Goal: Task Accomplishment & Management: Manage account settings

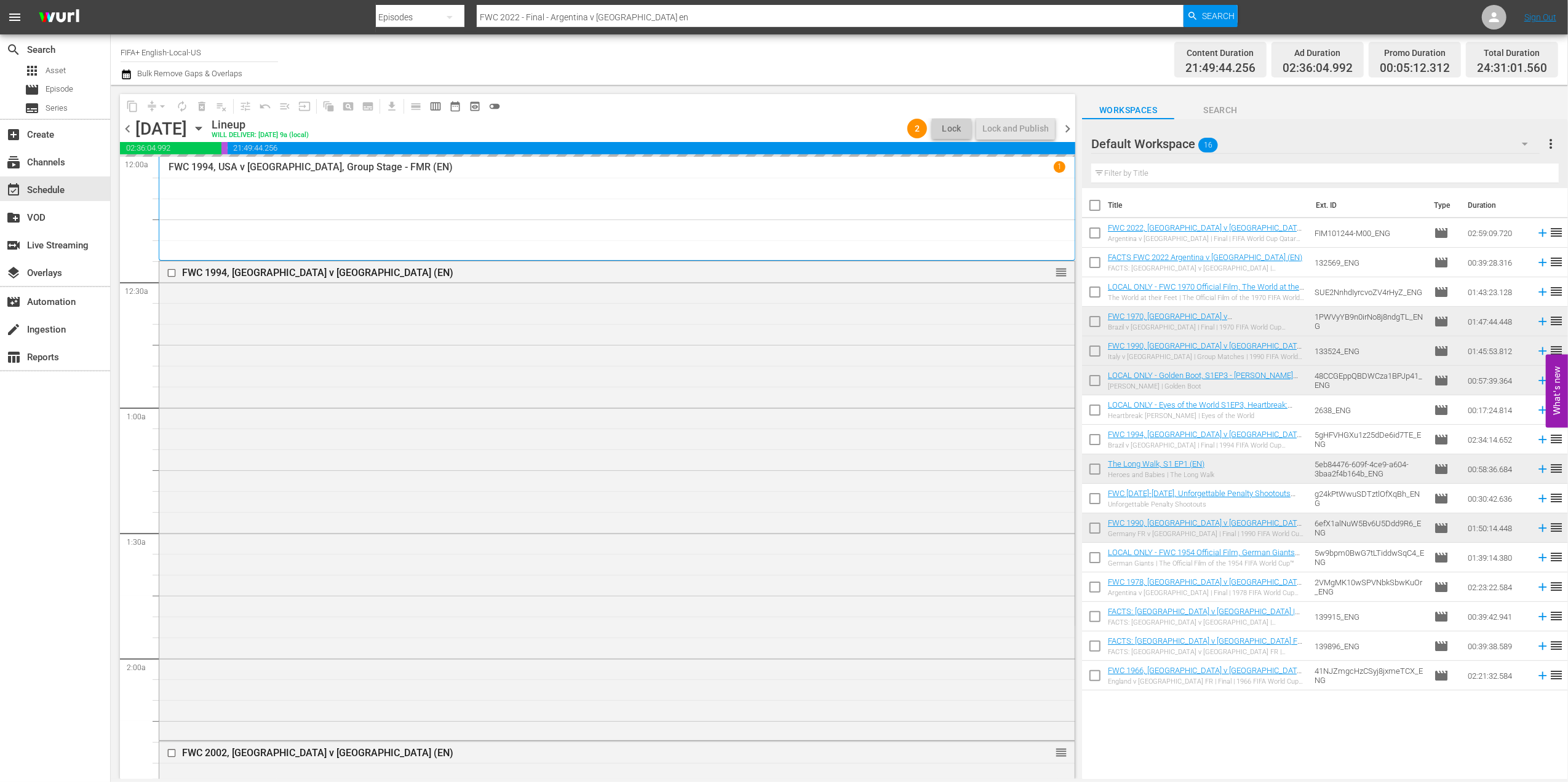
click at [1070, 127] on span "chevron_right" at bounding box center [1068, 128] width 15 height 15
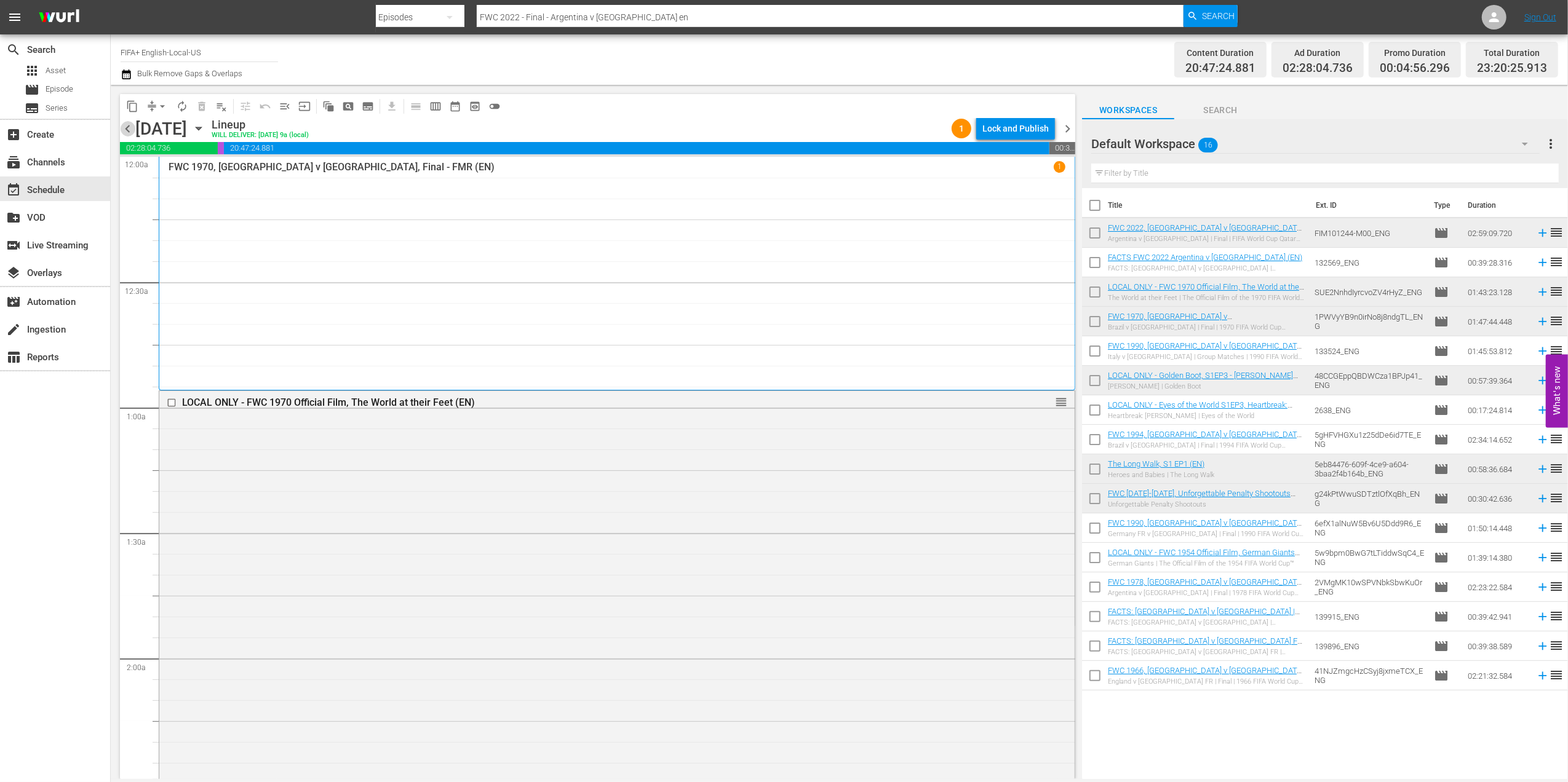
click at [121, 131] on span "chevron_left" at bounding box center [128, 128] width 15 height 15
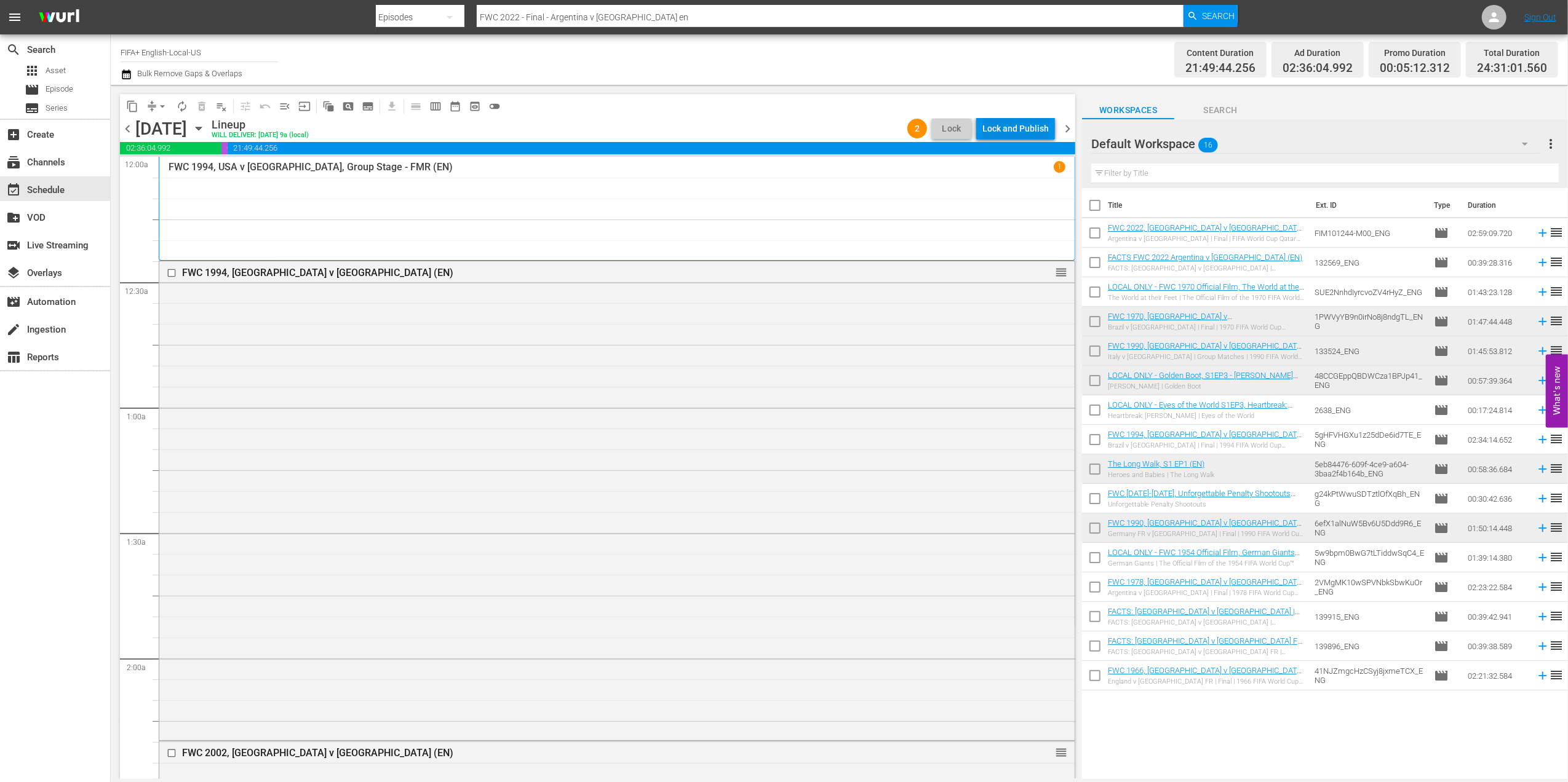
click at [999, 131] on div "Lock and Publish" at bounding box center [1015, 128] width 66 height 22
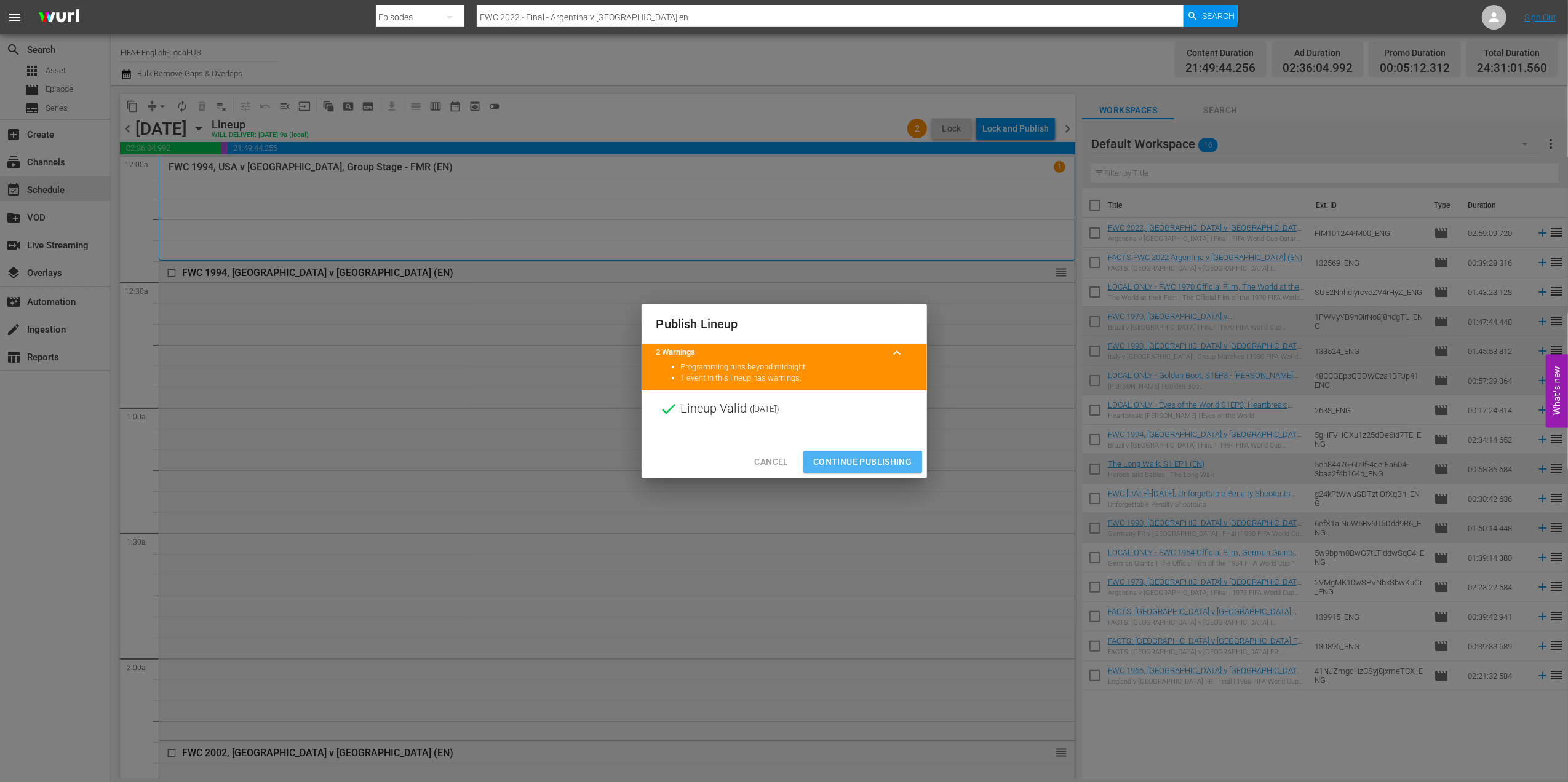
click at [859, 455] on span "Continue Publishing" at bounding box center [862, 462] width 99 height 15
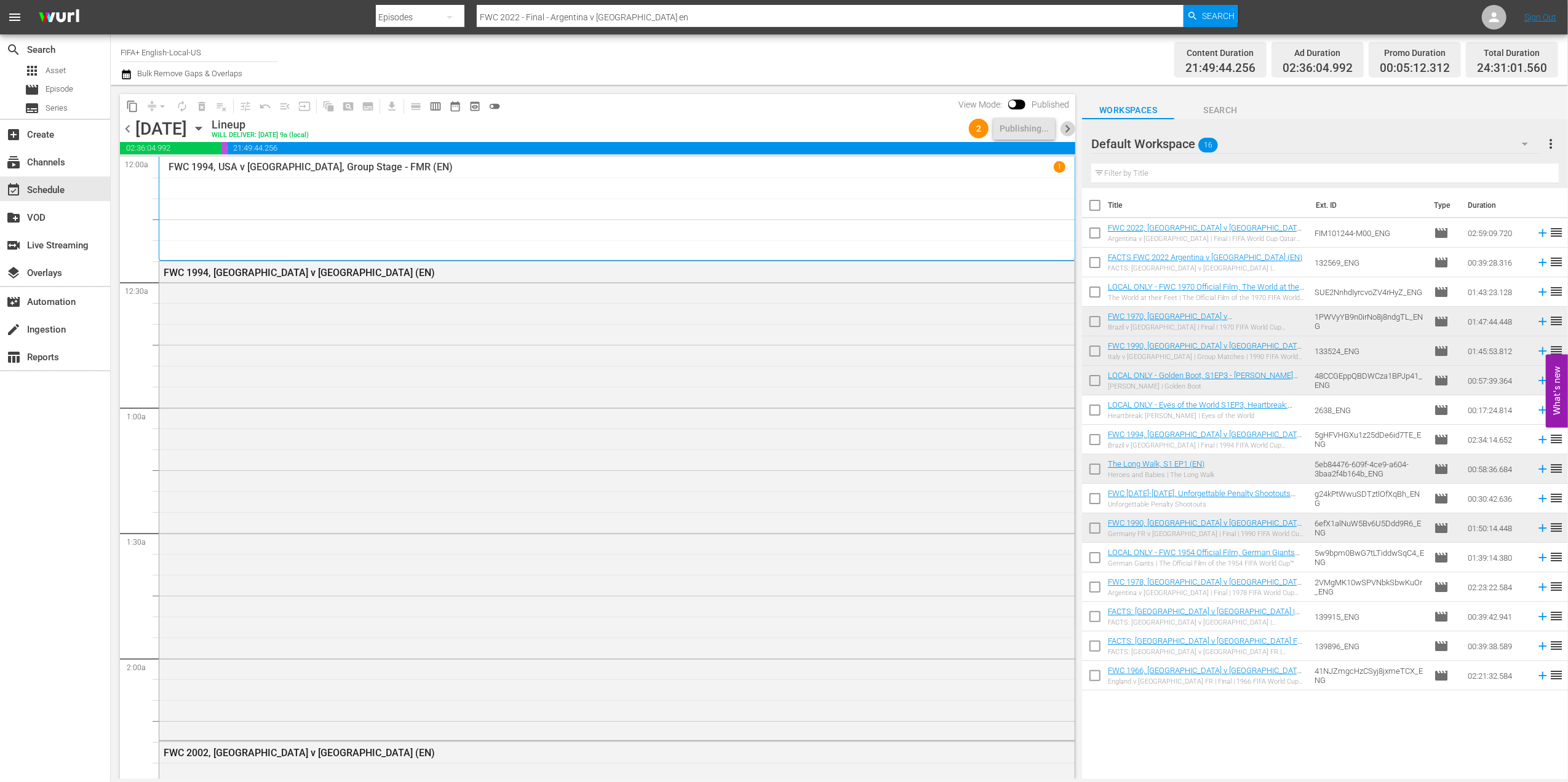
click at [1064, 134] on span "chevron_right" at bounding box center [1068, 128] width 15 height 15
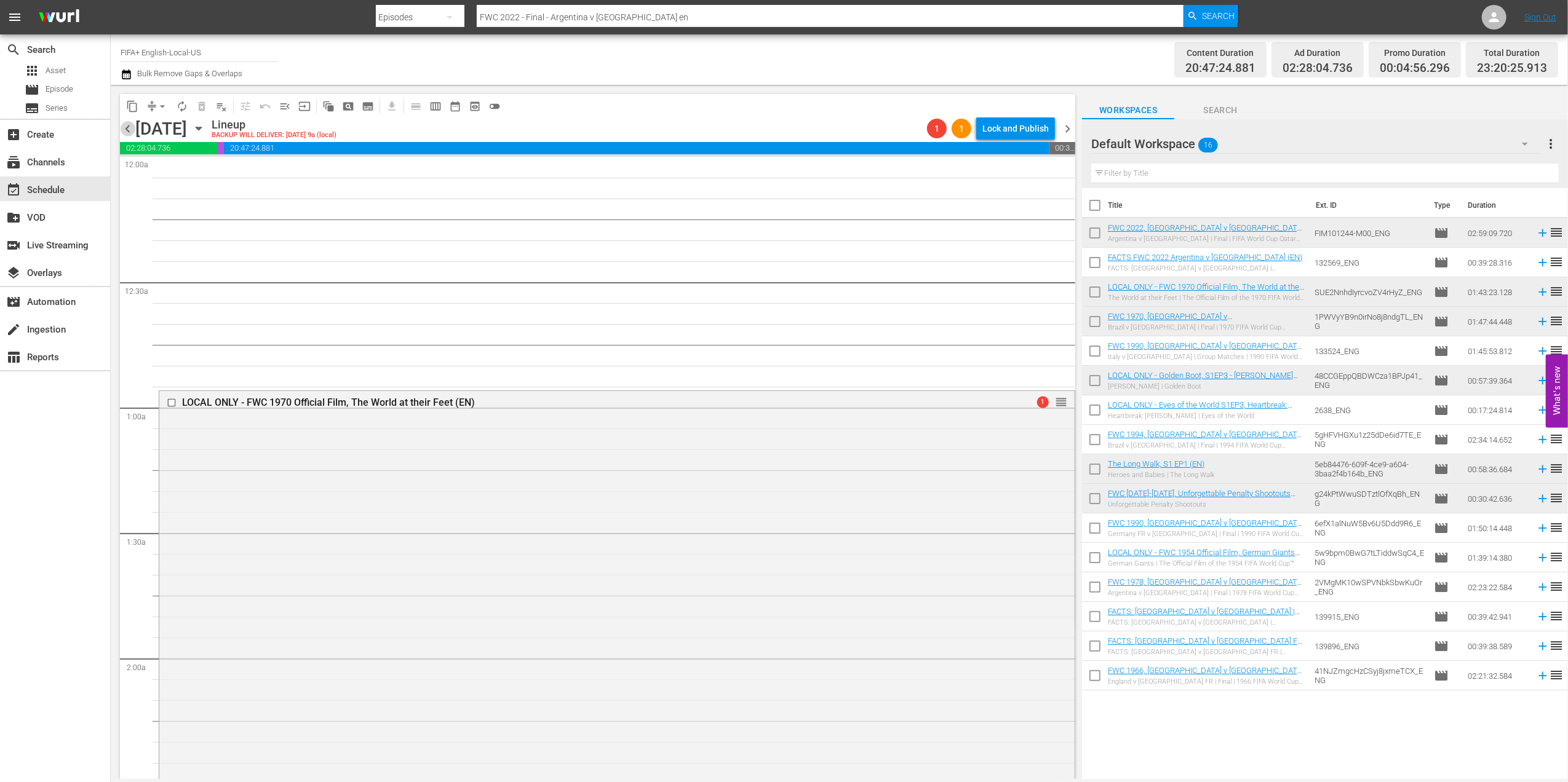
click at [129, 133] on span "chevron_left" at bounding box center [128, 128] width 15 height 15
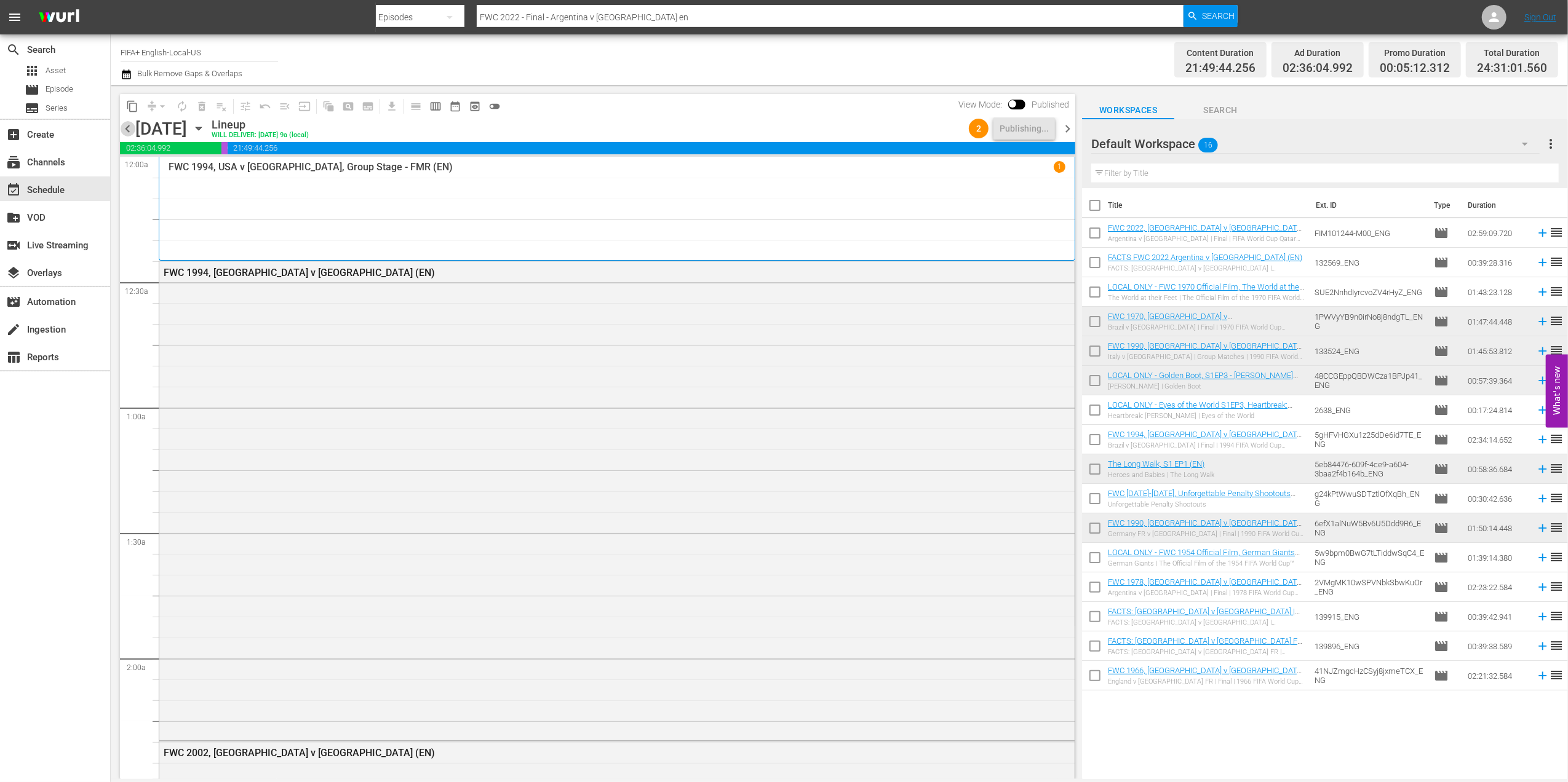
click at [133, 129] on span "chevron_left" at bounding box center [128, 128] width 15 height 15
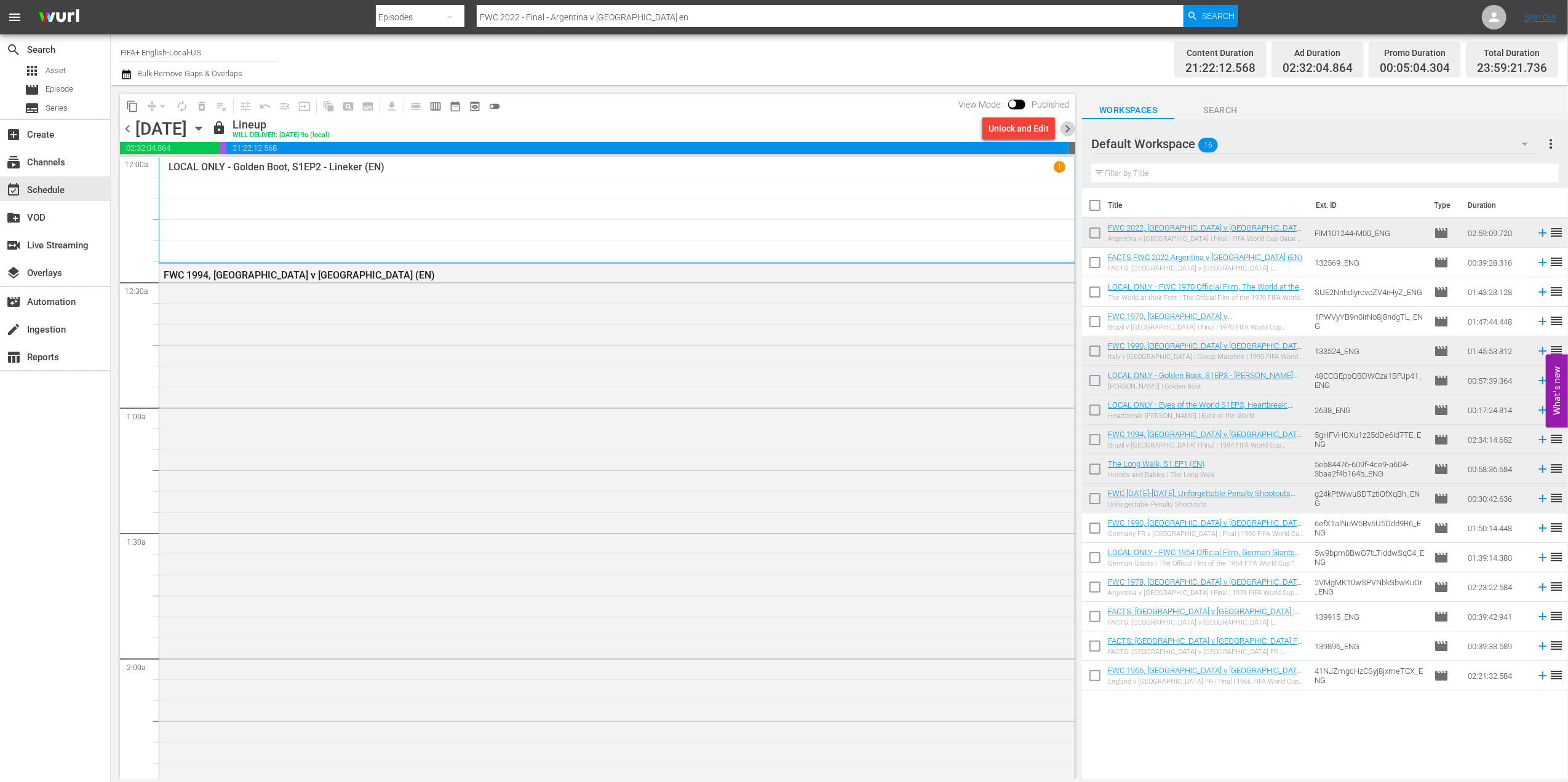
click at [1068, 133] on span "chevron_right" at bounding box center [1068, 128] width 15 height 15
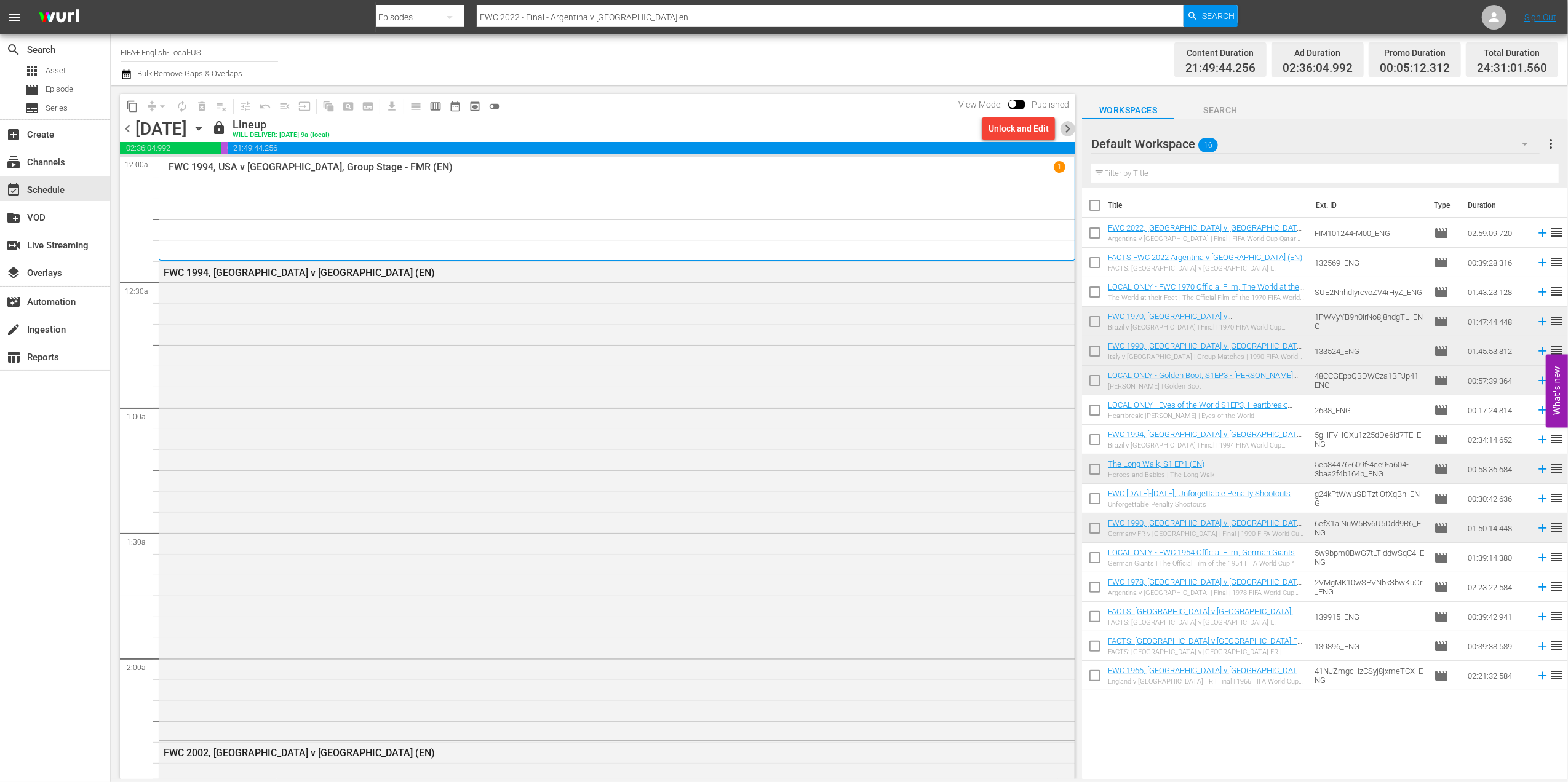
click at [1064, 128] on span "chevron_right" at bounding box center [1068, 128] width 15 height 15
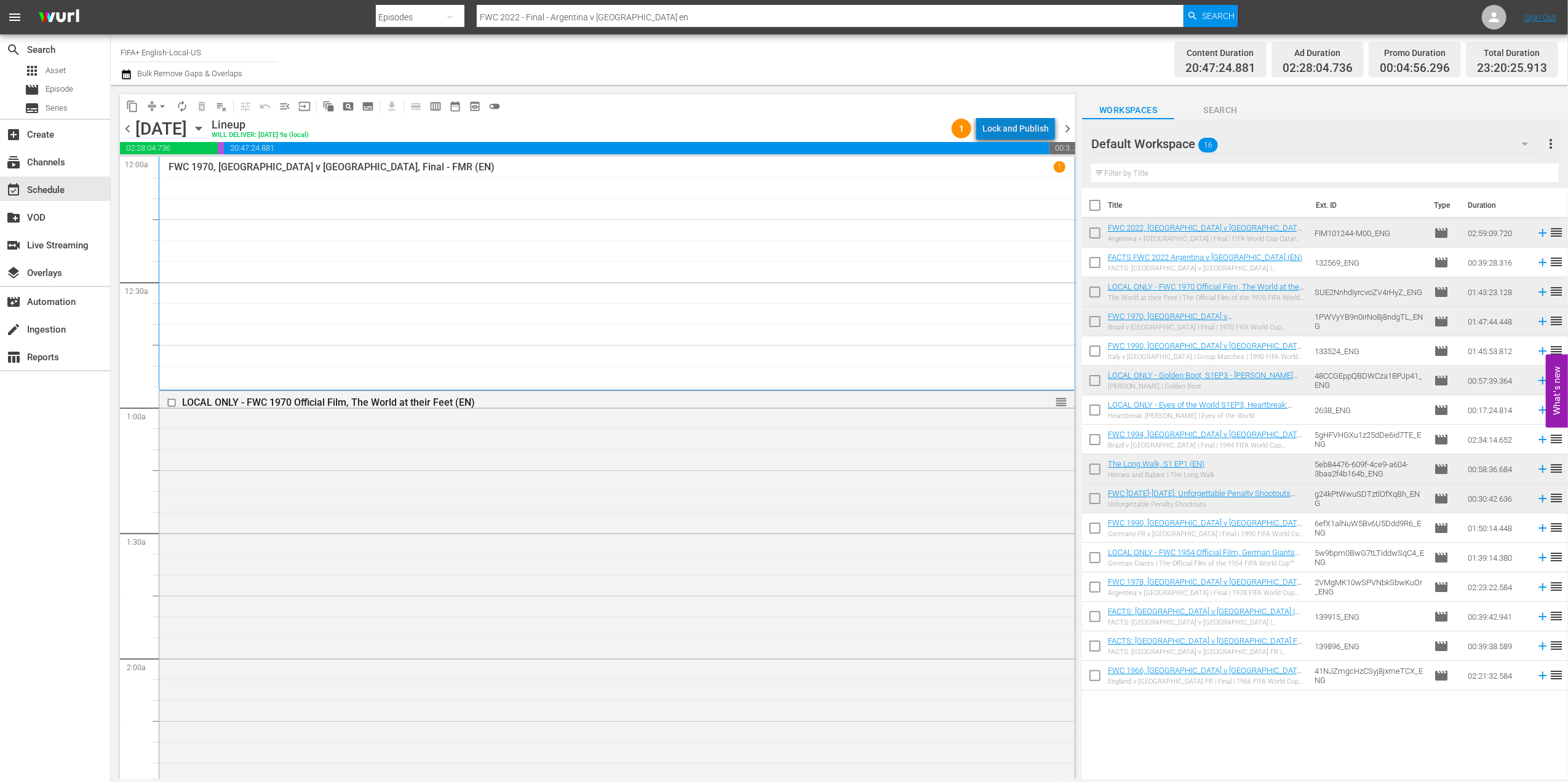
click at [1043, 128] on div "Lock and Publish" at bounding box center [1015, 128] width 66 height 22
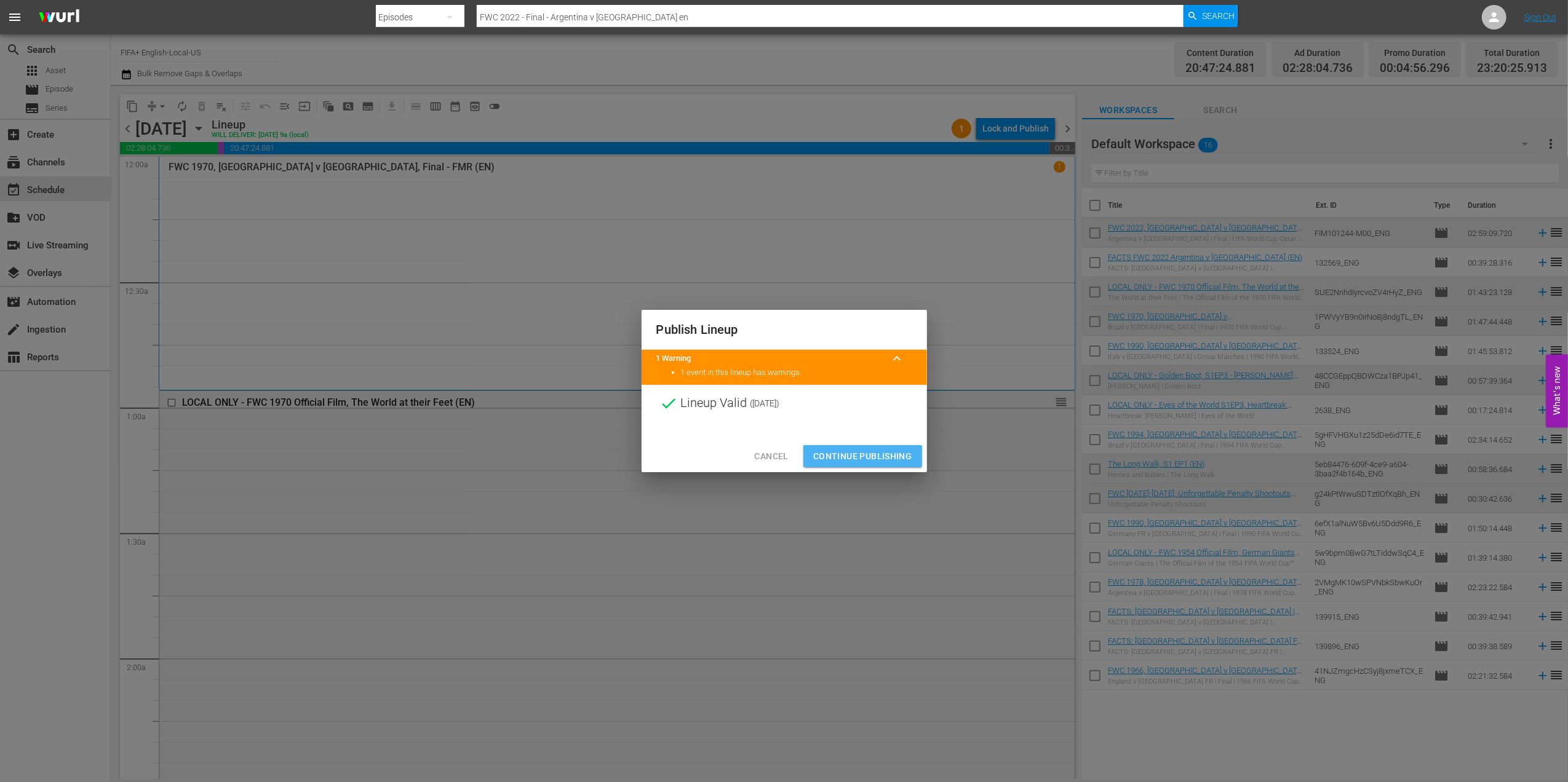
click at [868, 452] on span "Continue Publishing" at bounding box center [862, 457] width 99 height 15
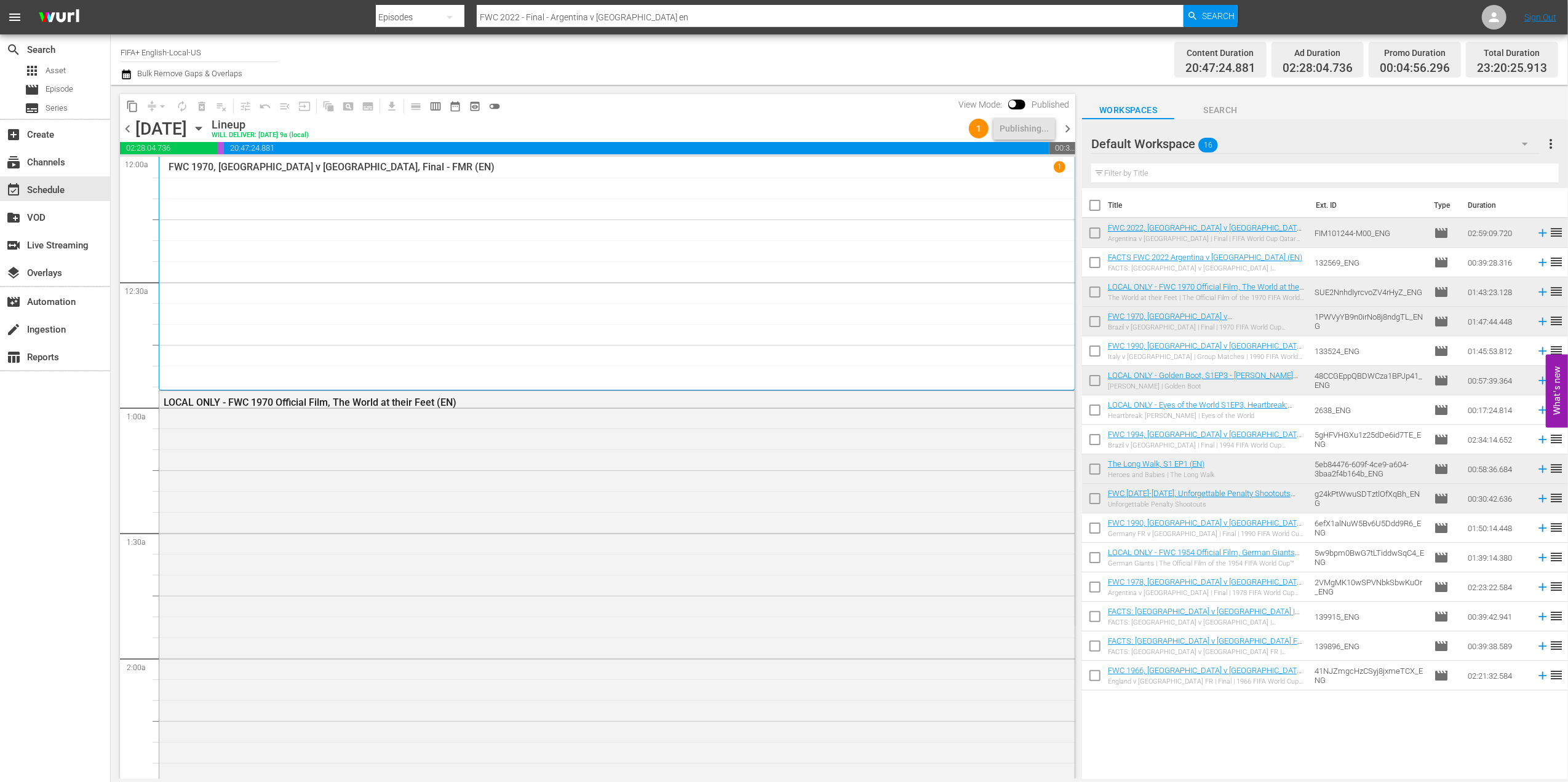
click at [1064, 134] on span "chevron_right" at bounding box center [1068, 128] width 15 height 15
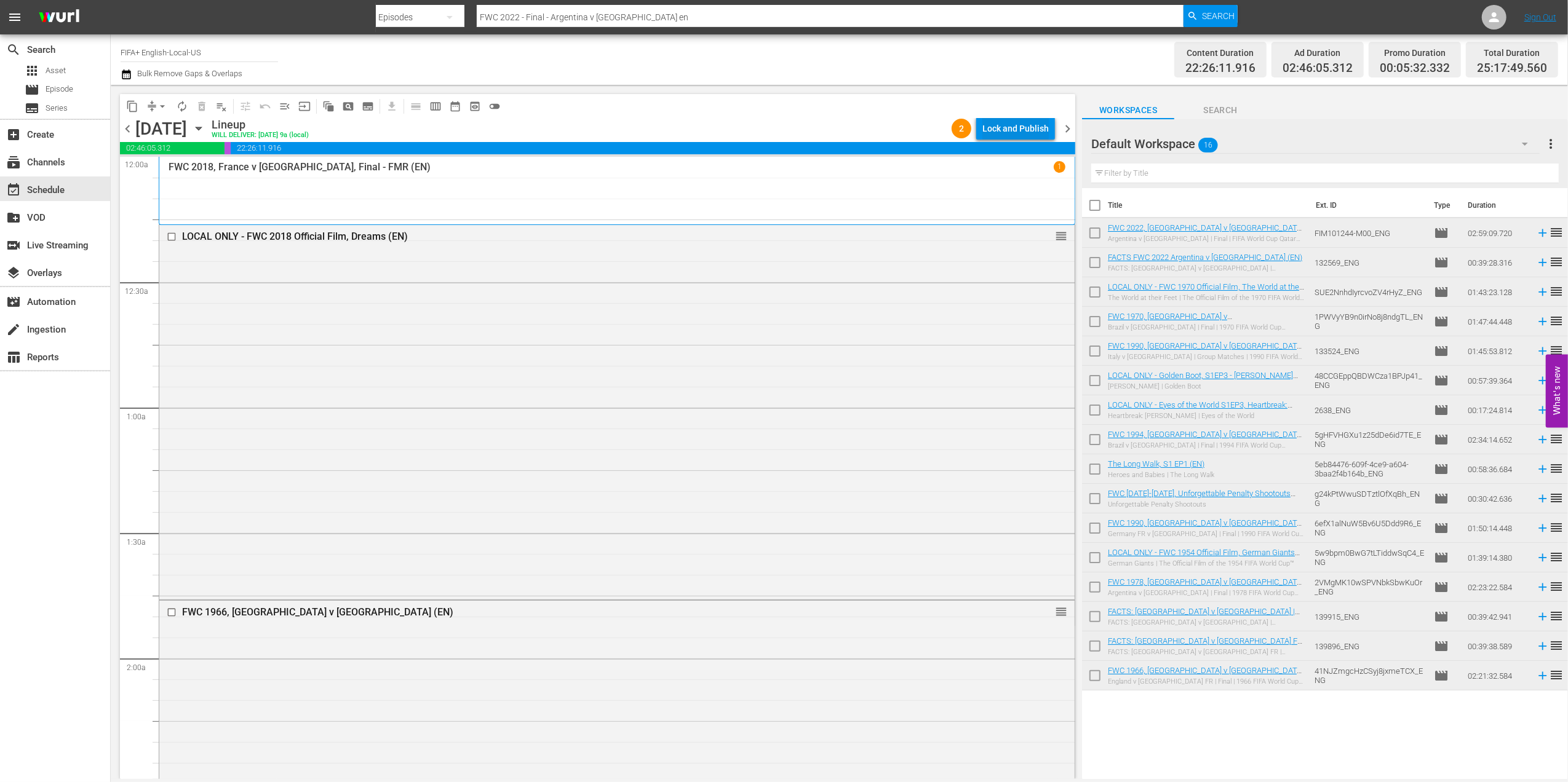
click at [1011, 127] on div "Lock and Publish" at bounding box center [1015, 128] width 66 height 22
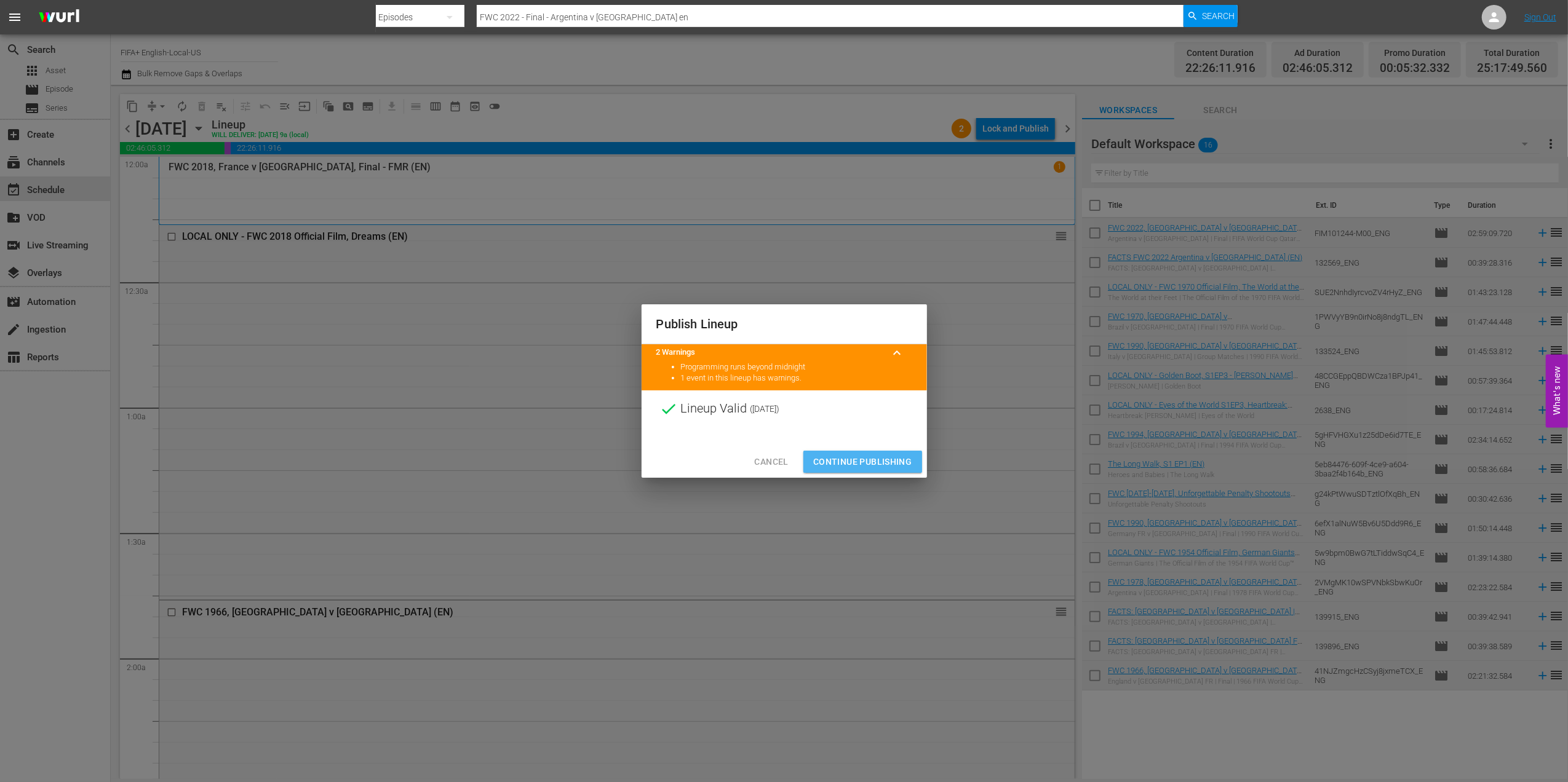
click at [868, 458] on span "Continue Publishing" at bounding box center [862, 462] width 99 height 15
